Goal: Find contact information: Find contact information

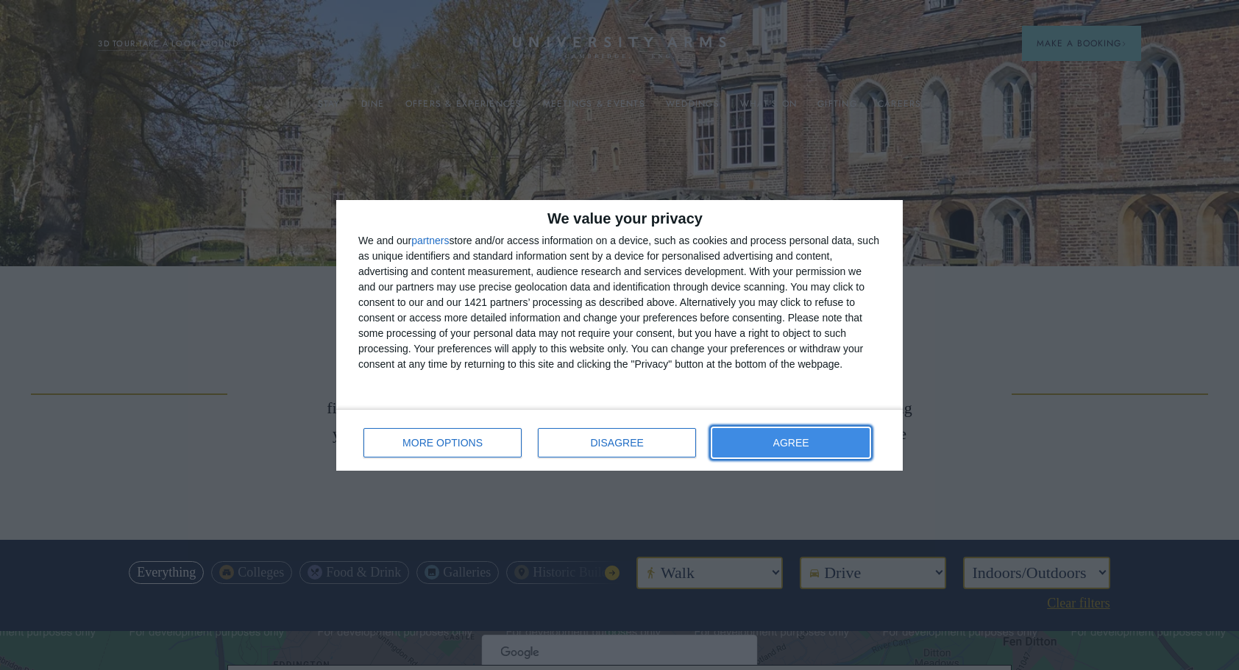
click at [744, 440] on button "AGREE" at bounding box center [790, 442] width 157 height 29
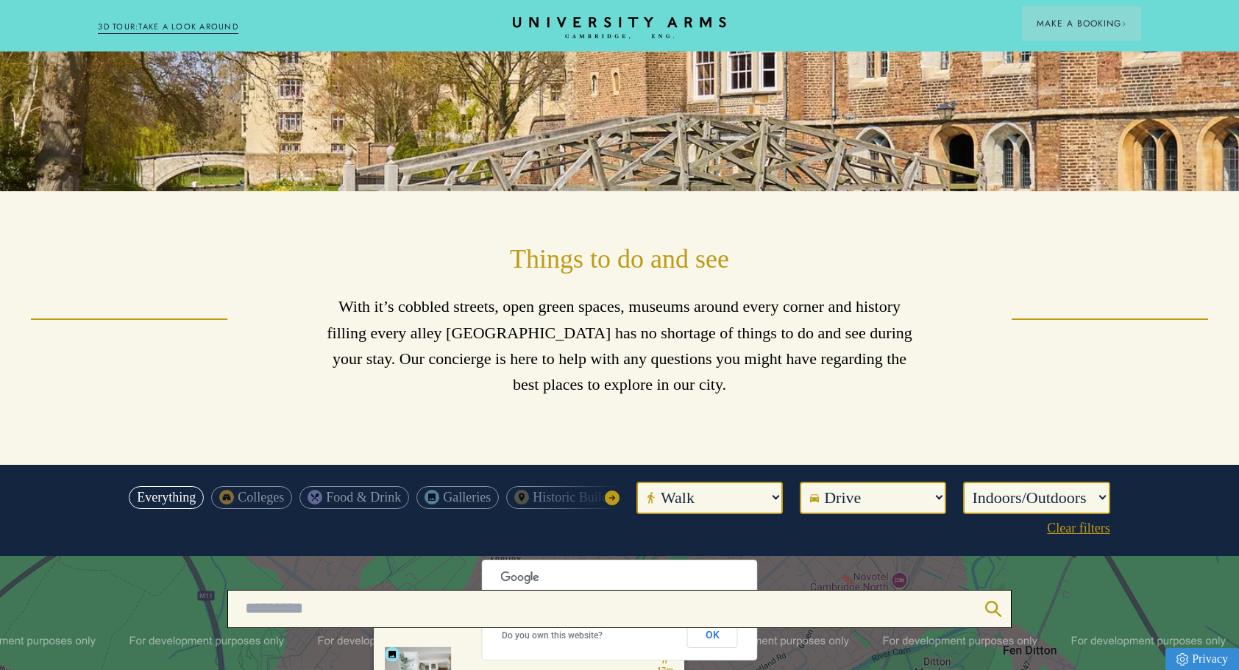
scroll to position [147, 0]
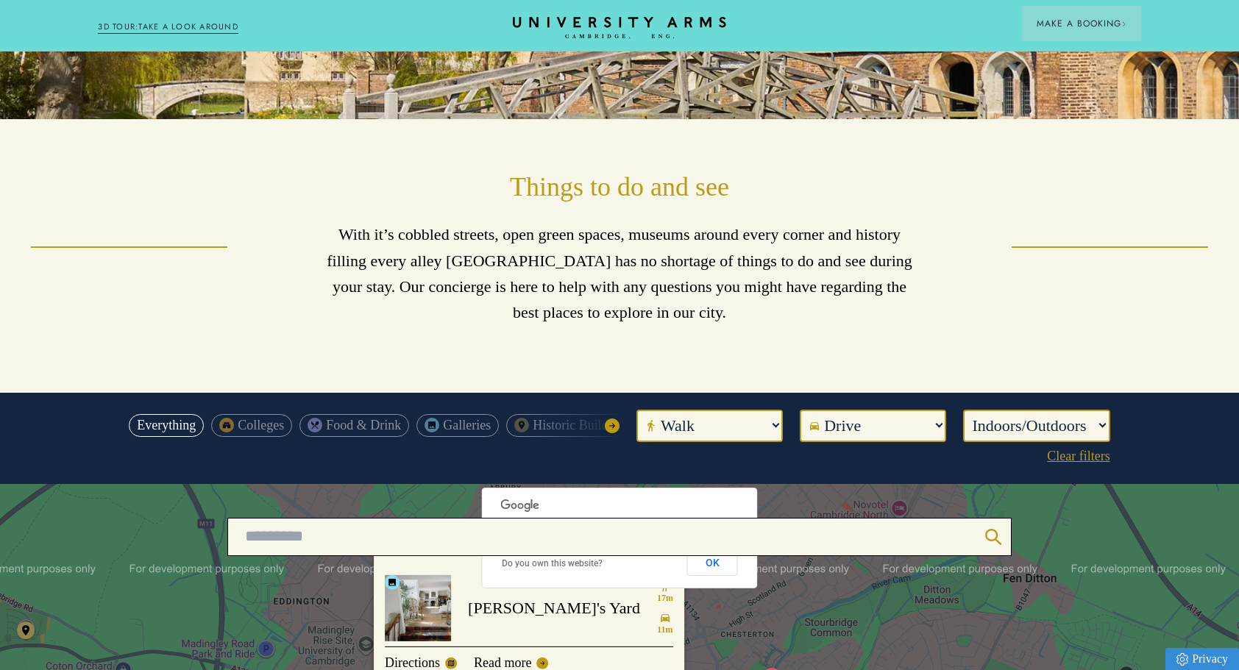
click at [777, 424] on span at bounding box center [775, 425] width 12 height 29
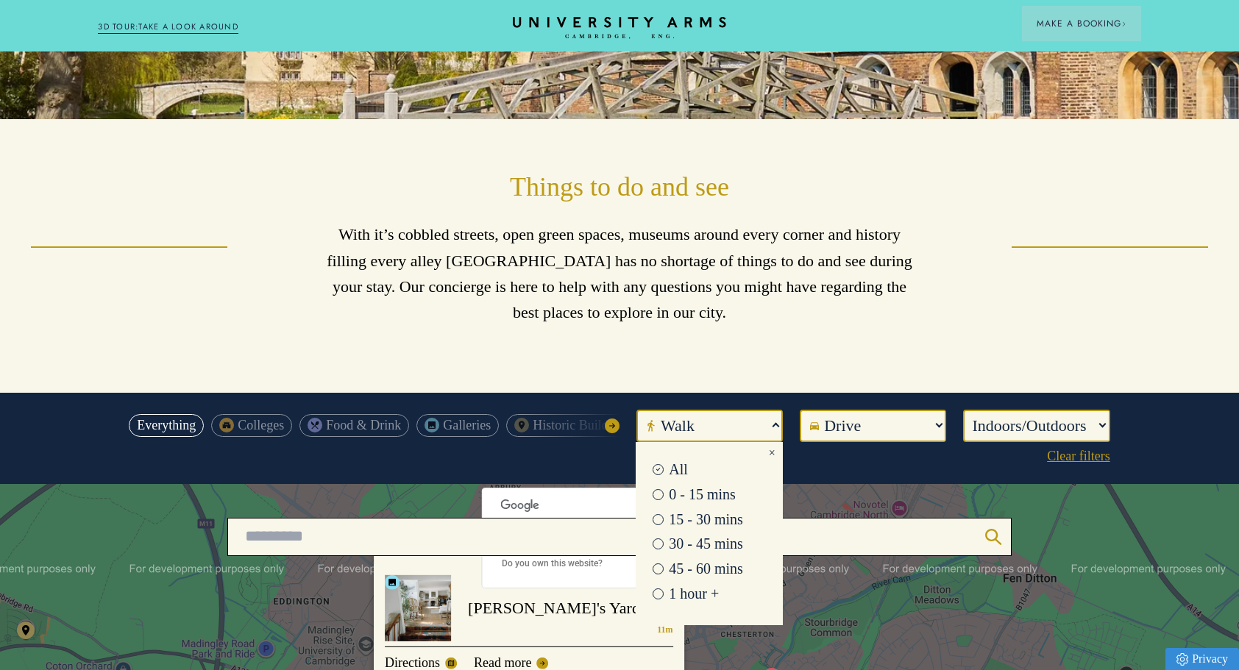
click at [777, 424] on span at bounding box center [775, 425] width 12 height 29
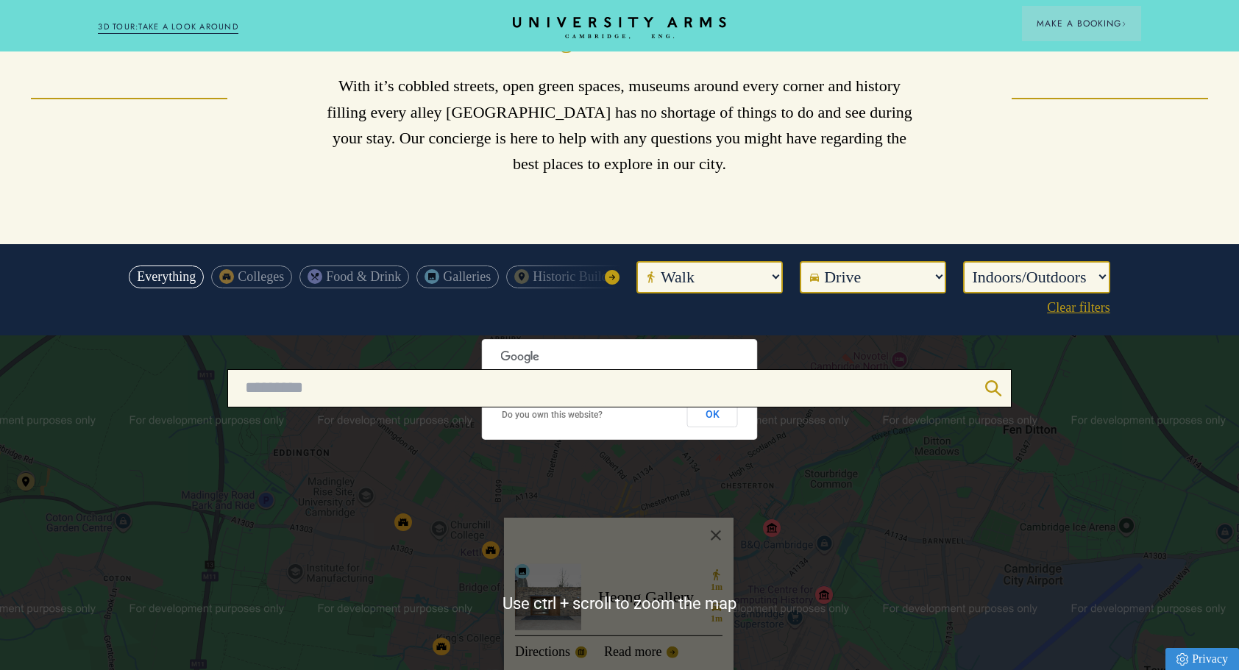
scroll to position [294, 0]
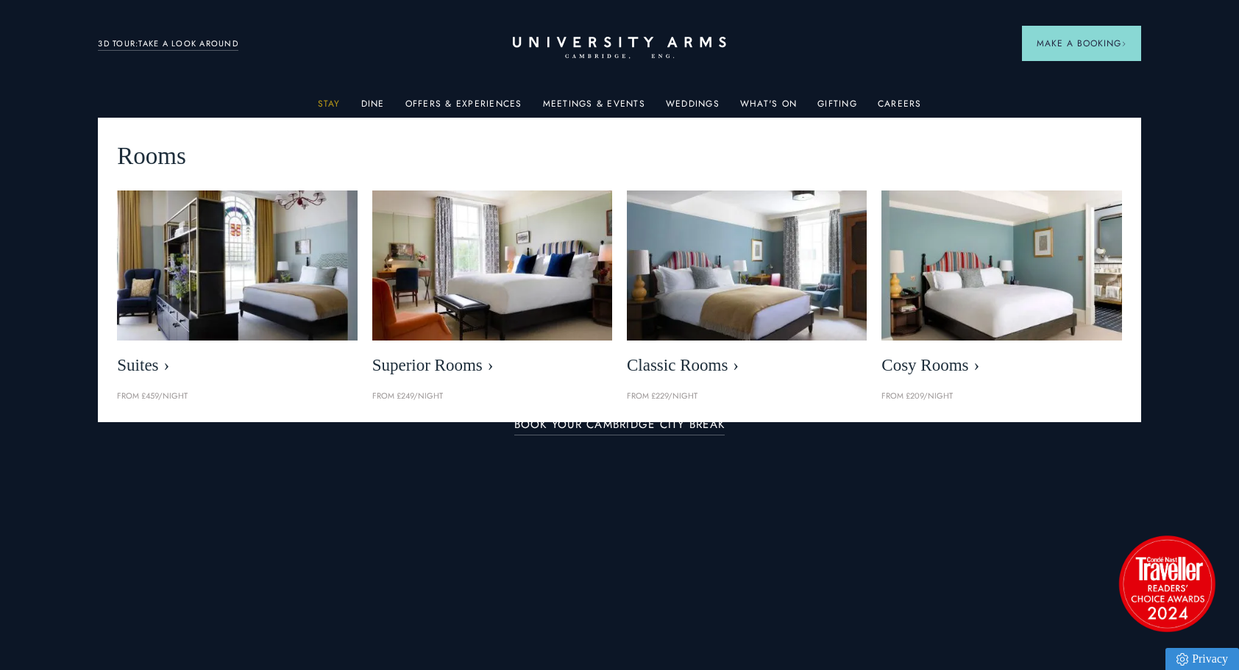
click at [334, 99] on link "Stay" at bounding box center [329, 108] width 23 height 19
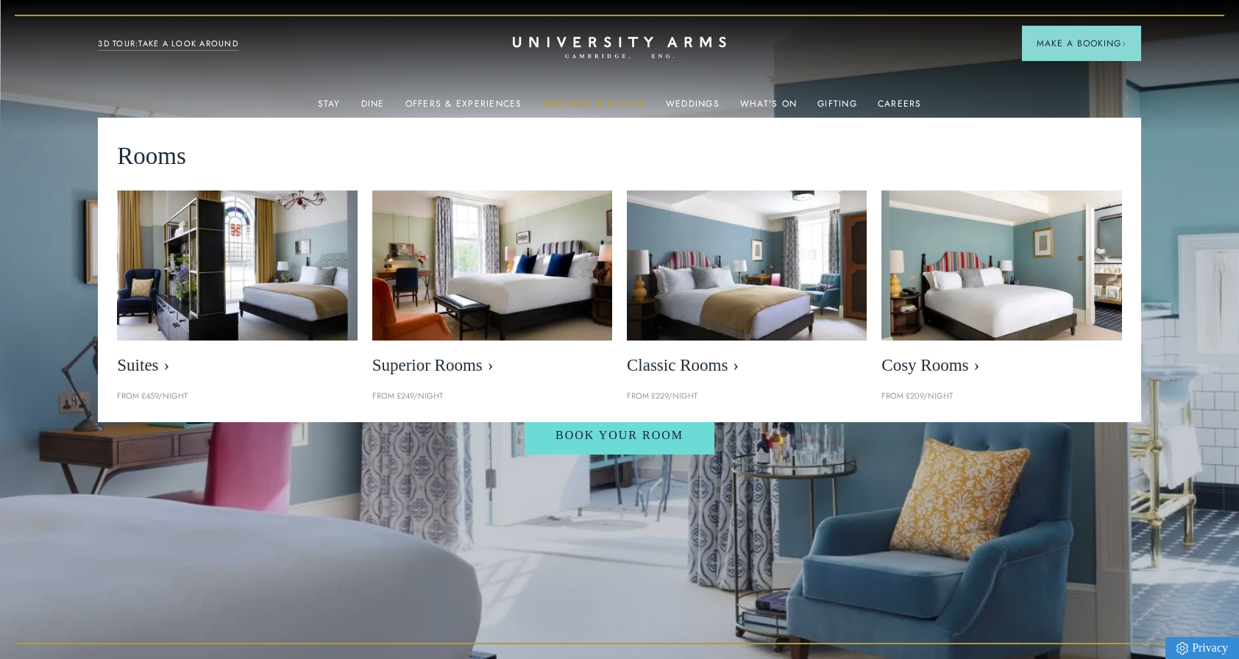
click at [581, 104] on link "Meetings & Events" at bounding box center [594, 108] width 102 height 19
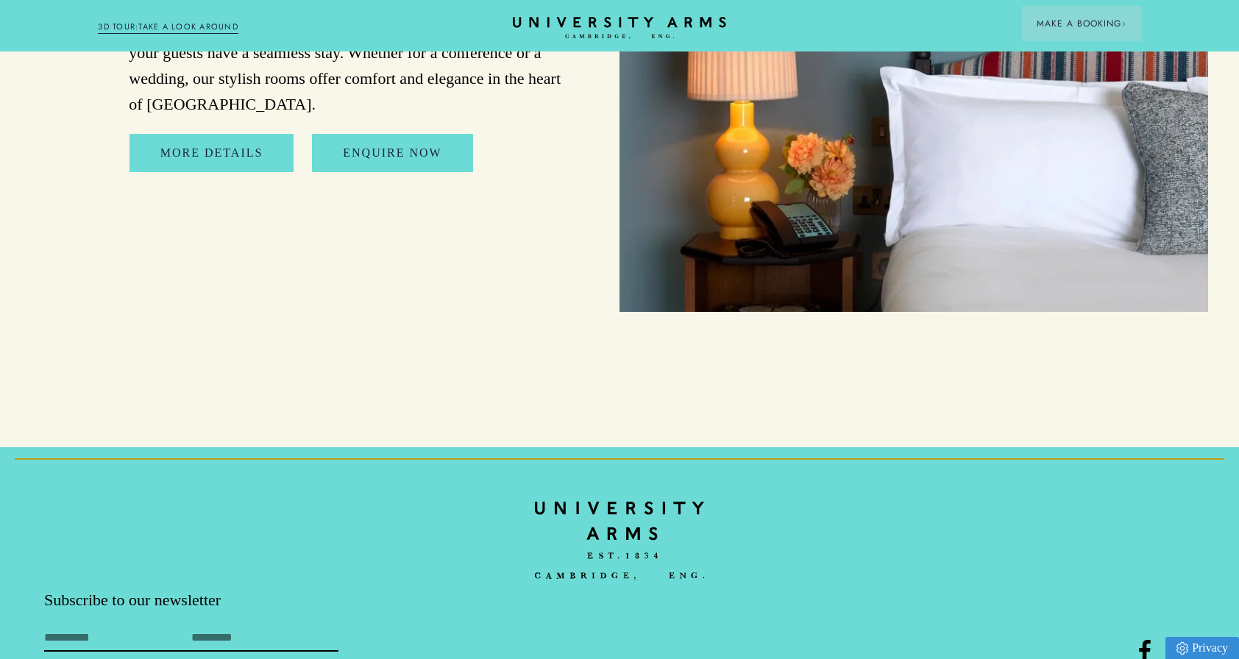
scroll to position [7174, 0]
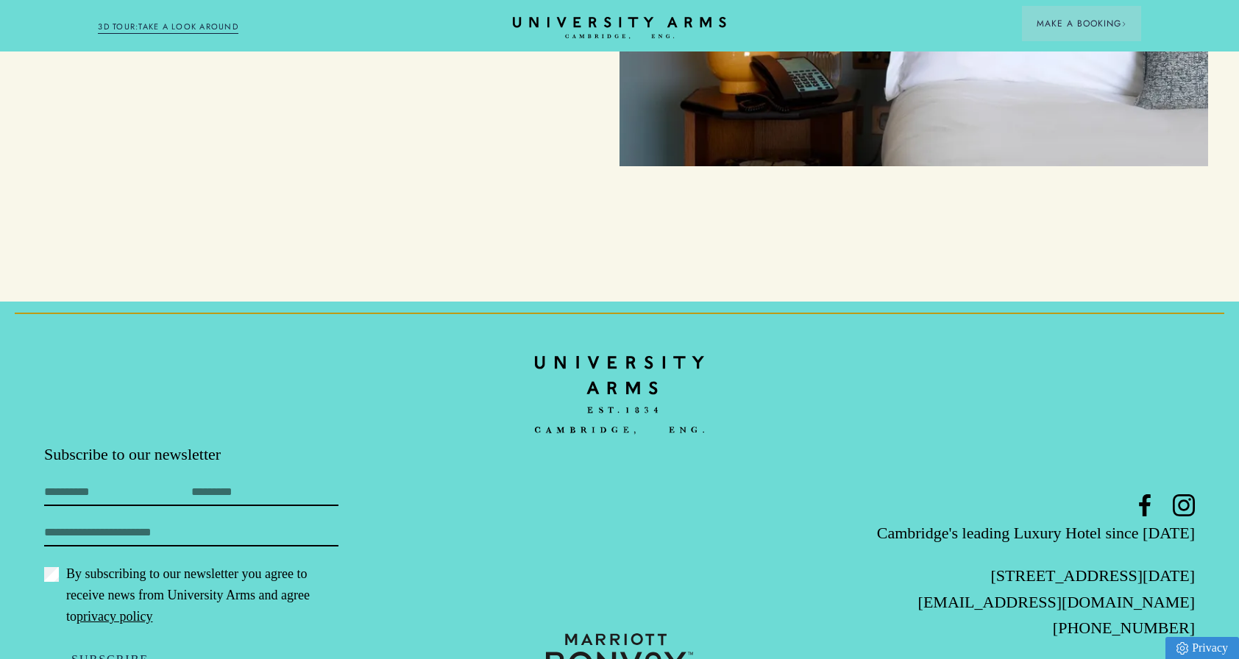
drag, startPoint x: 1130, startPoint y: 511, endPoint x: 1194, endPoint y: 512, distance: 64.0
click at [1194, 512] on footer "Subscribe to our newsletter First Name Last Name Email By subscribing to our ne…" at bounding box center [619, 511] width 1239 height 418
drag, startPoint x: 1194, startPoint y: 512, endPoint x: 1176, endPoint y: 513, distance: 18.4
copy p "CB2 [DATE]"
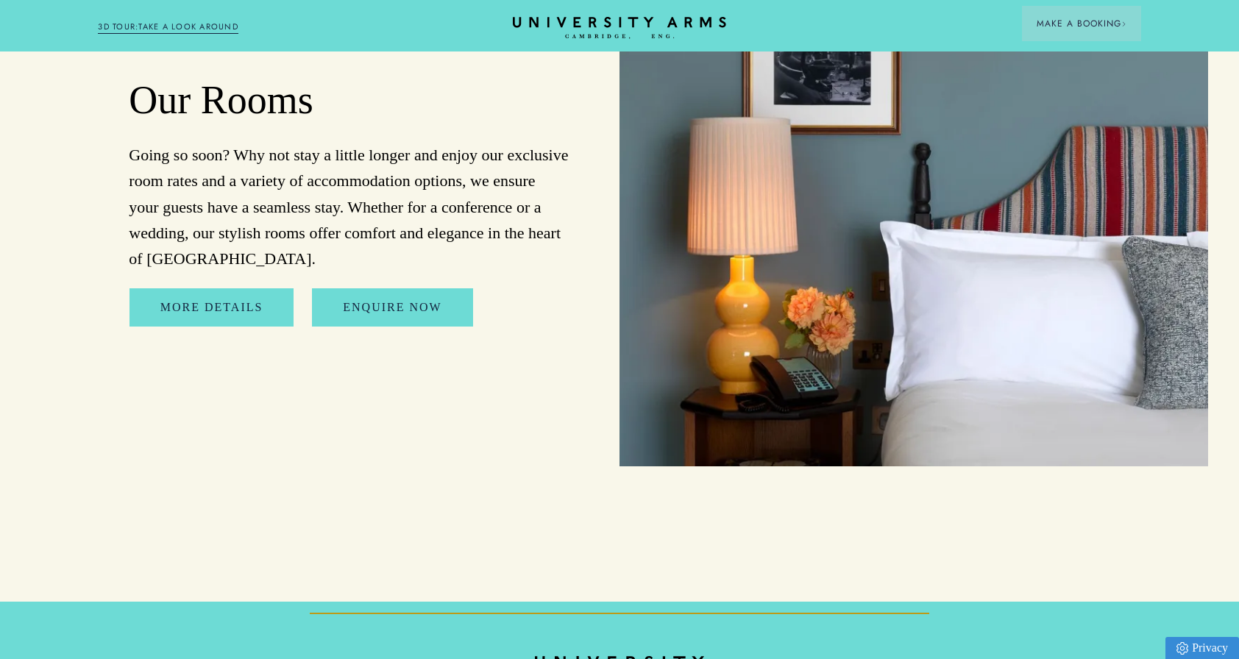
scroll to position [6659, 0]
